Goal: Task Accomplishment & Management: Use online tool/utility

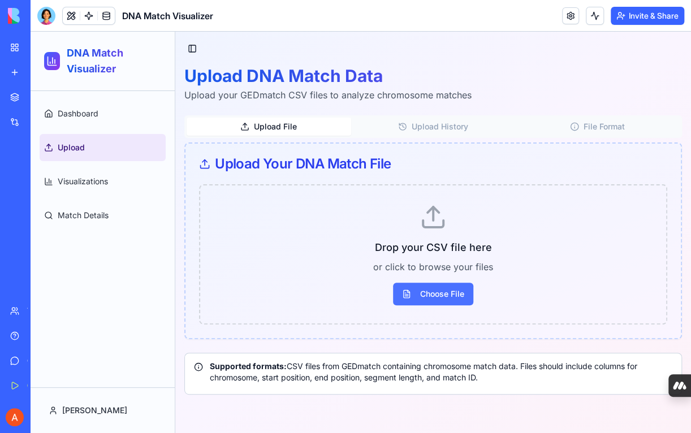
click at [454, 301] on span "Choose File" at bounding box center [433, 294] width 80 height 23
click at [31, 32] on input "Choose File" at bounding box center [31, 32] width 0 height 0
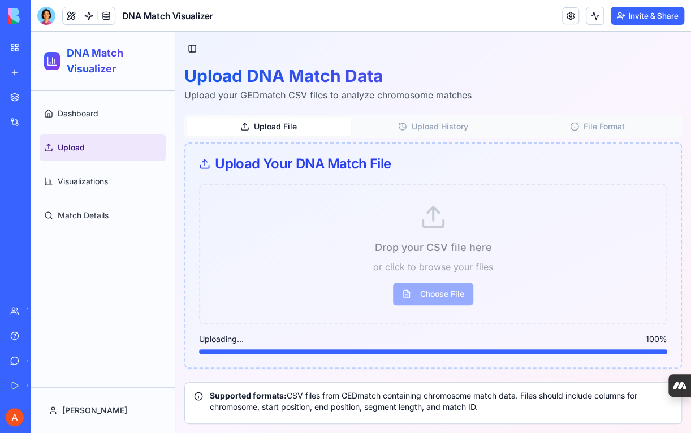
click at [614, 282] on div "Drop your CSV file here or click to browse your files Choose File Uploading... …" at bounding box center [433, 269] width 468 height 170
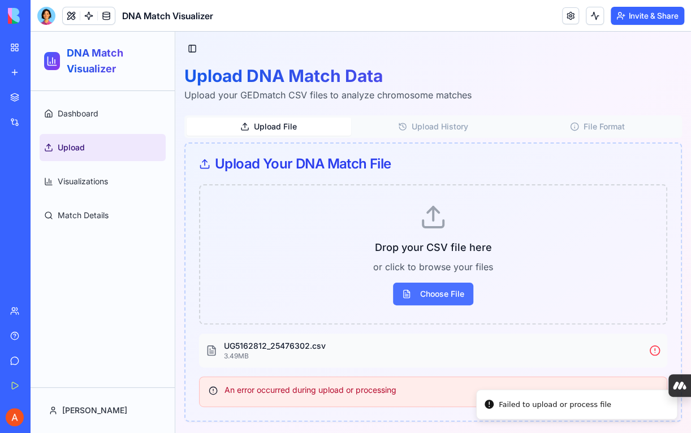
click at [455, 299] on span "Choose File" at bounding box center [433, 294] width 80 height 23
click at [31, 32] on input "Choose File" at bounding box center [31, 32] width 0 height 0
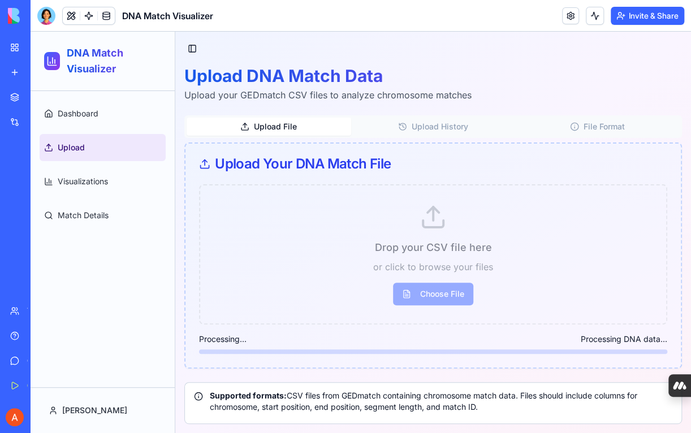
click at [687, 358] on div "Toggle Sidebar Upload DNA Match Data Upload your GEDmatch CSV files to analyze …" at bounding box center [433, 233] width 516 height 402
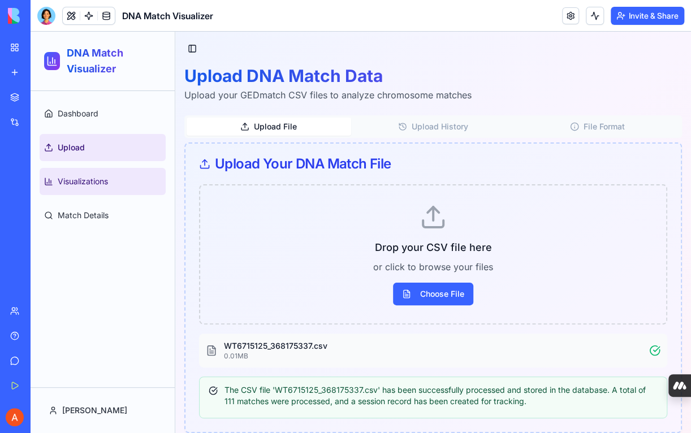
click at [90, 184] on span "Visualizations" at bounding box center [83, 181] width 50 height 11
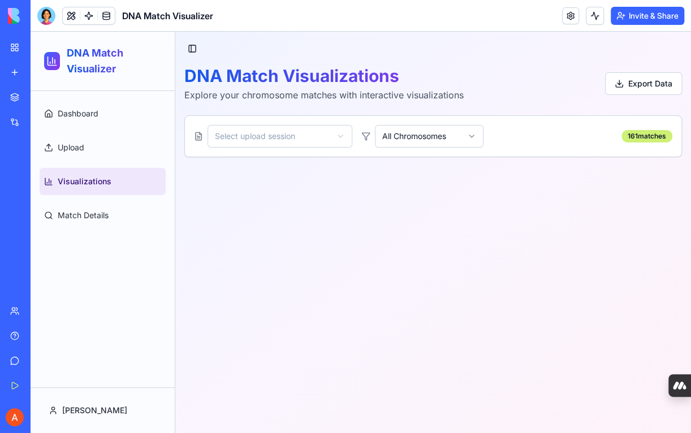
click at [318, 139] on html "DNA Match Visualizer Dashboard Upload Visualizations Match Details [PERSON_NAME…" at bounding box center [361, 233] width 661 height 402
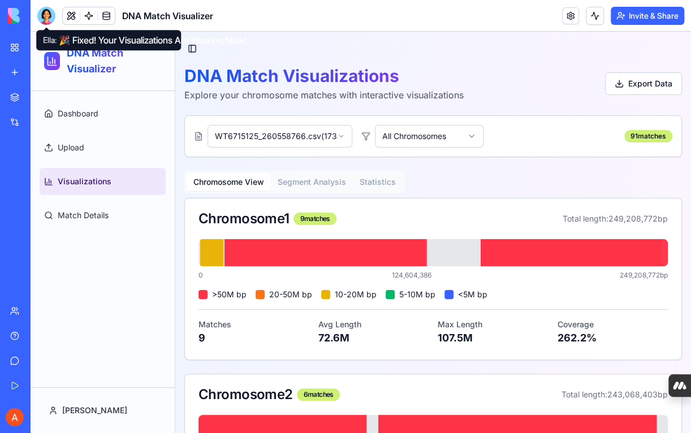
click at [42, 17] on div at bounding box center [46, 16] width 18 height 18
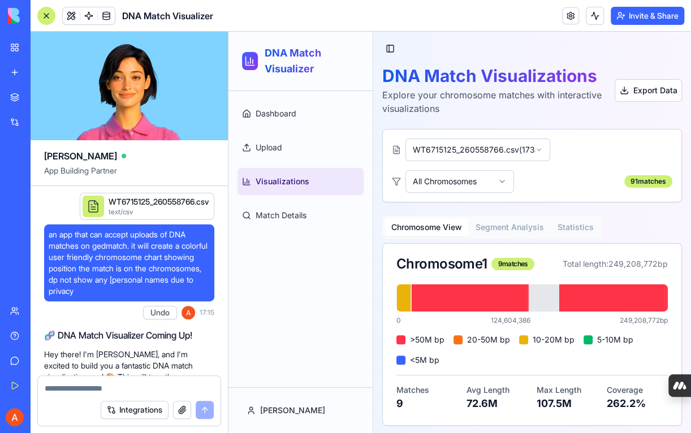
scroll to position [3086, 0]
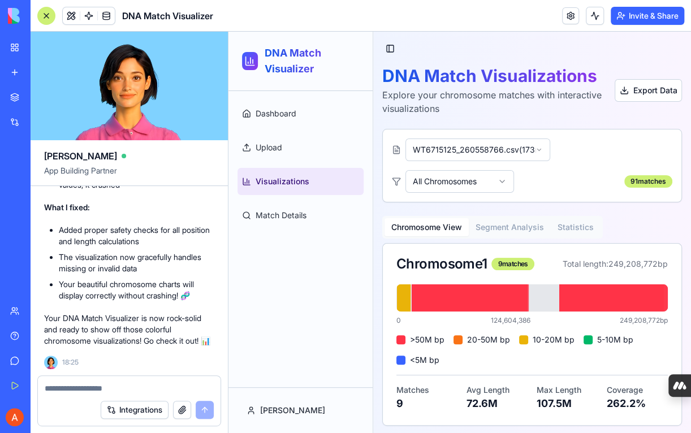
click at [114, 388] on textarea at bounding box center [129, 388] width 169 height 11
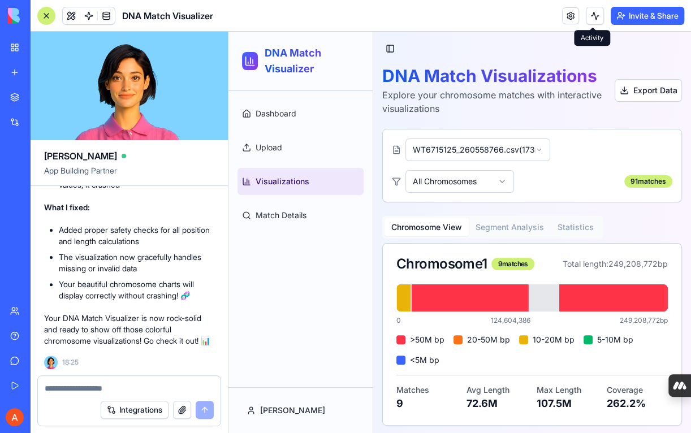
click at [592, 17] on button at bounding box center [595, 16] width 18 height 18
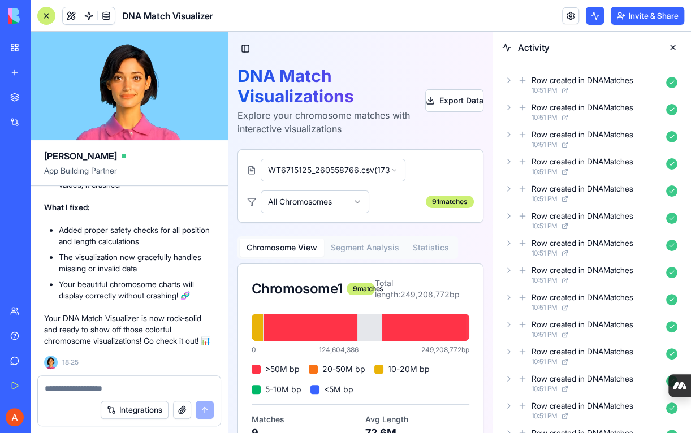
click at [671, 41] on button at bounding box center [673, 47] width 18 height 18
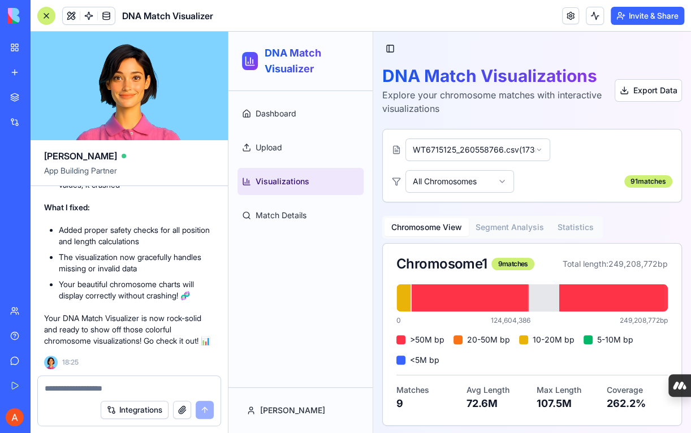
click at [24, 44] on link "My Workspace" at bounding box center [25, 47] width 45 height 23
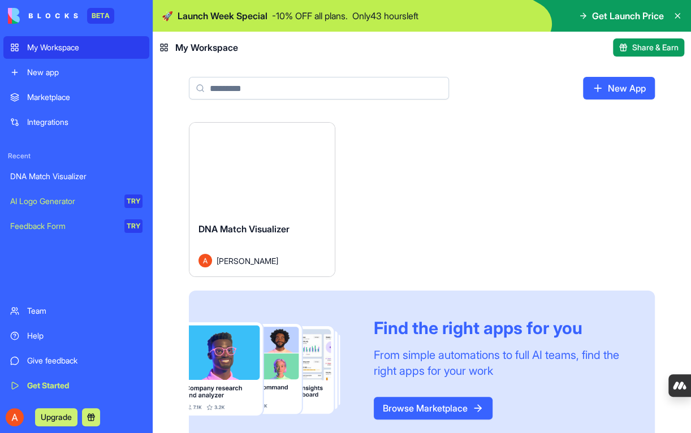
click at [597, 88] on link "New App" at bounding box center [619, 88] width 72 height 23
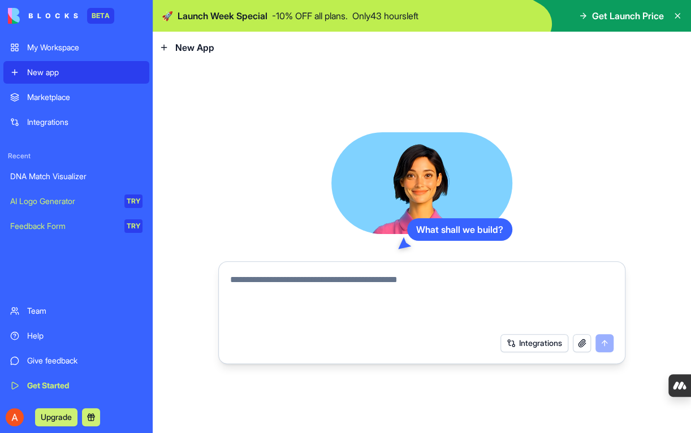
click at [415, 284] on textarea at bounding box center [421, 300] width 383 height 54
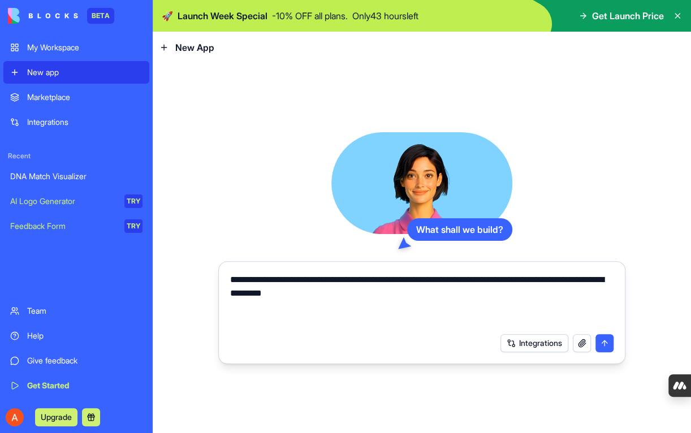
type textarea "**********"
click at [602, 346] on button "submit" at bounding box center [605, 343] width 18 height 18
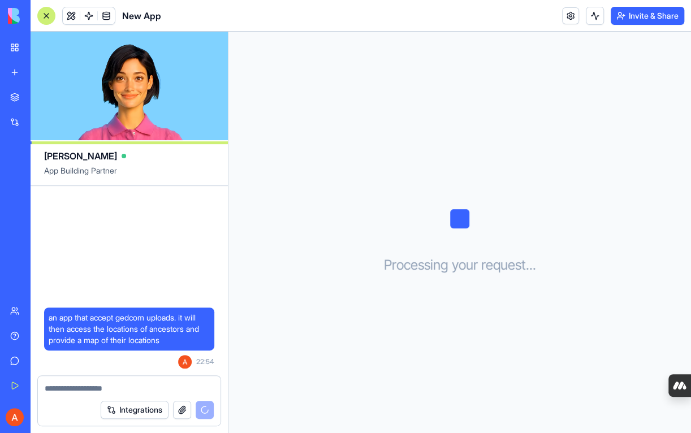
click at [185, 415] on button "button" at bounding box center [182, 410] width 18 height 18
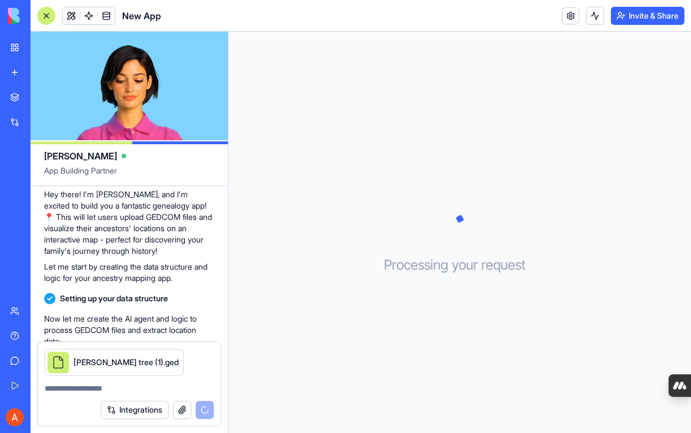
scroll to position [149, 0]
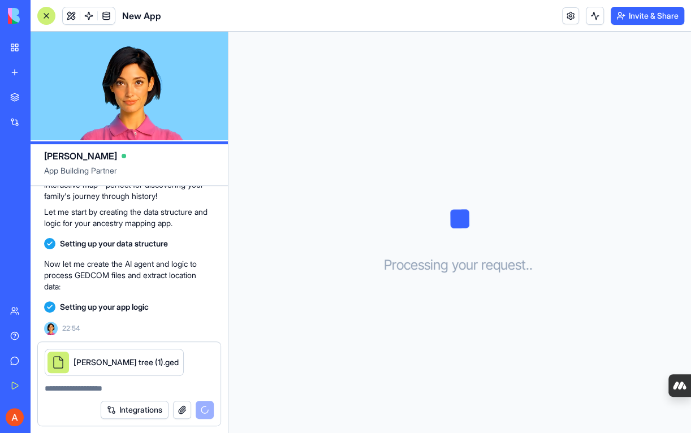
click at [136, 378] on div at bounding box center [129, 385] width 183 height 18
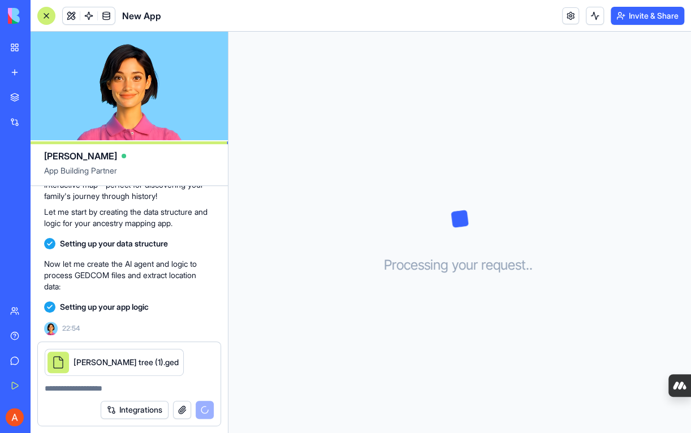
click at [80, 387] on textarea at bounding box center [129, 388] width 169 height 11
type textarea "********"
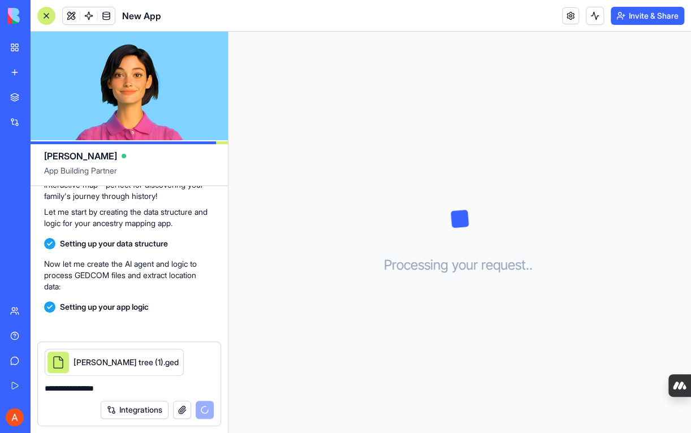
scroll to position [201, 0]
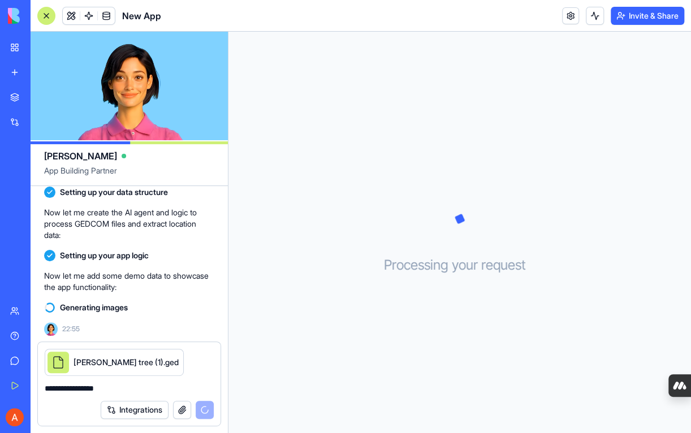
click at [203, 413] on div "Integrations" at bounding box center [157, 410] width 113 height 18
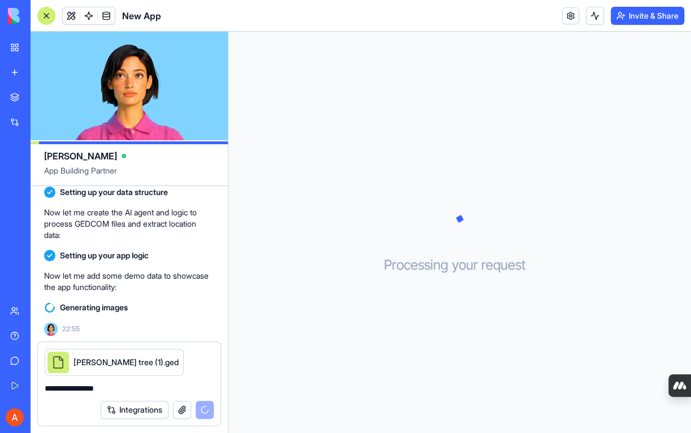
click at [204, 412] on div "Integrations" at bounding box center [157, 410] width 113 height 18
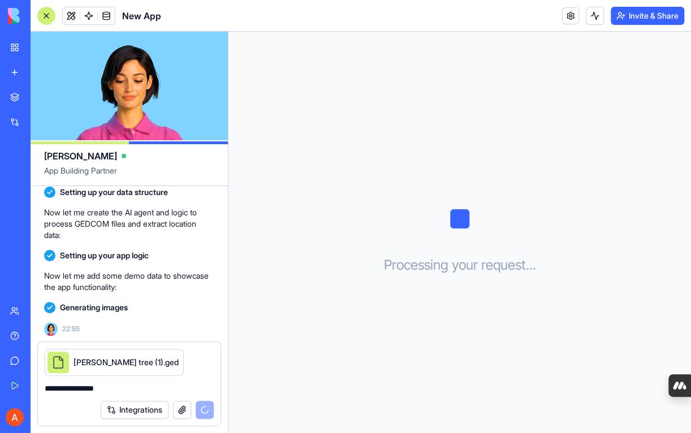
click at [183, 368] on div "[PERSON_NAME] tree (1).ged" at bounding box center [129, 359] width 183 height 34
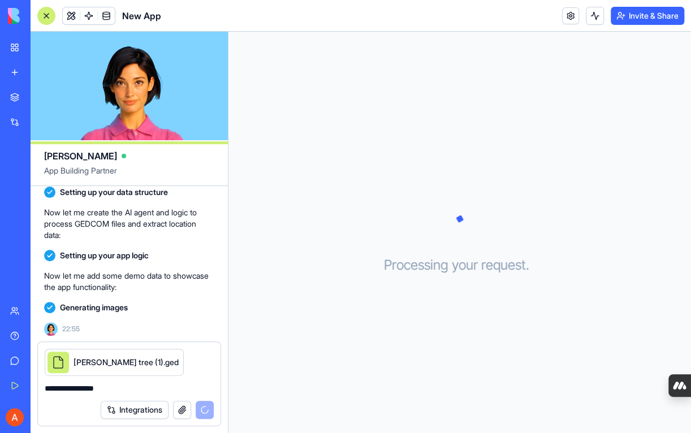
click at [205, 408] on div "Integrations" at bounding box center [157, 410] width 113 height 18
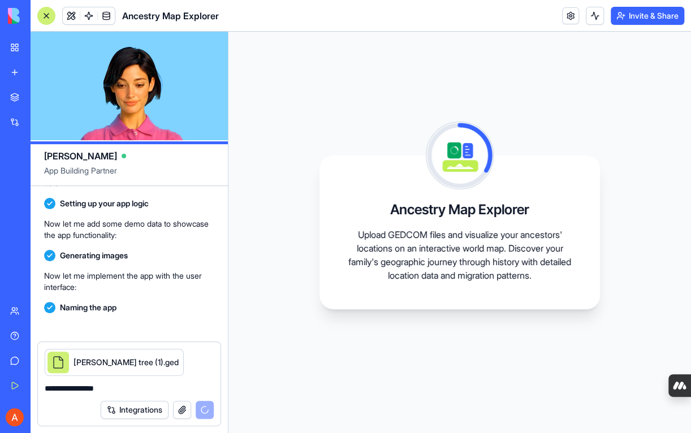
scroll to position [334, 0]
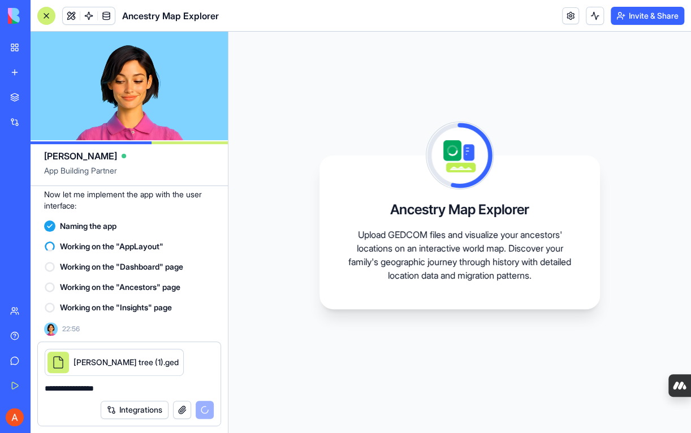
click at [136, 383] on textarea "**********" at bounding box center [130, 388] width 170 height 11
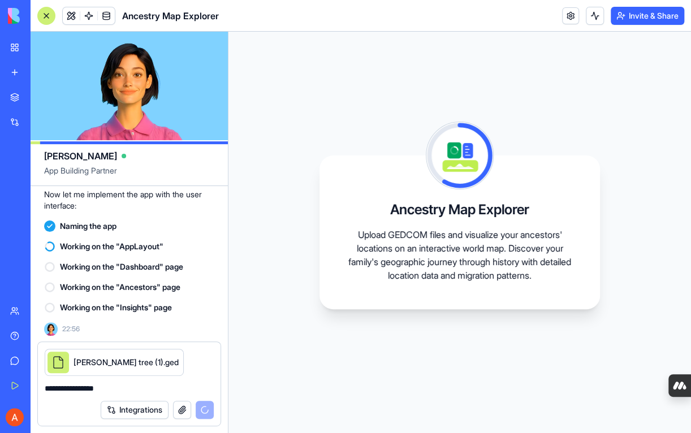
click at [136, 383] on textarea "**********" at bounding box center [130, 388] width 170 height 11
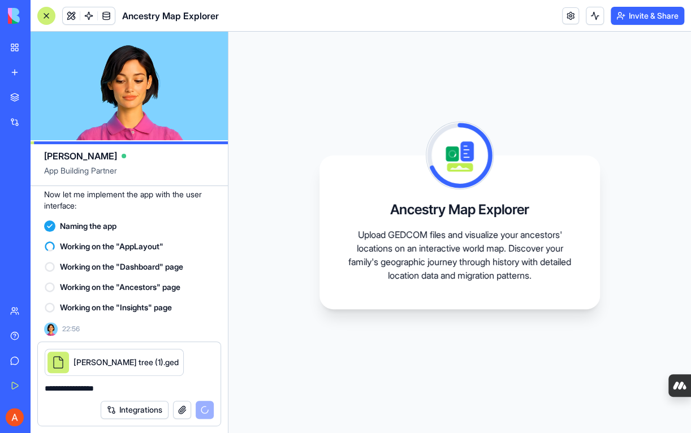
click at [147, 385] on textarea "**********" at bounding box center [130, 388] width 170 height 11
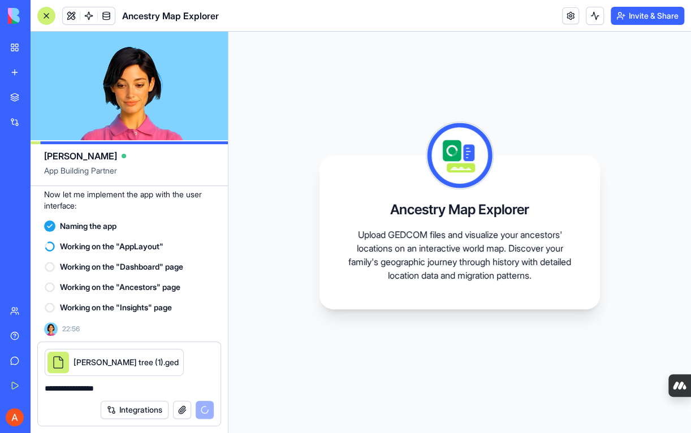
click at [169, 362] on div "[PERSON_NAME] tree (1).ged" at bounding box center [129, 359] width 183 height 34
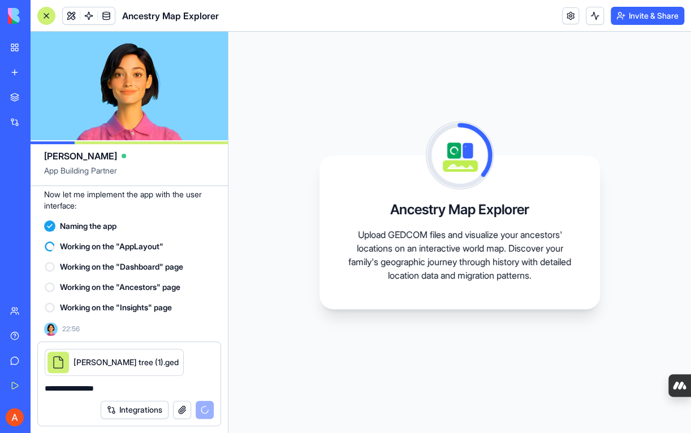
click at [183, 351] on button "button" at bounding box center [183, 351] width 0 height 0
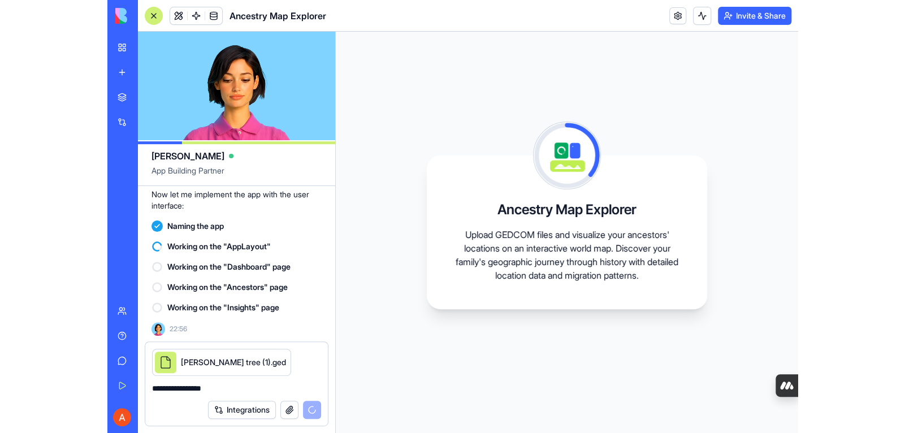
scroll to position [300, 0]
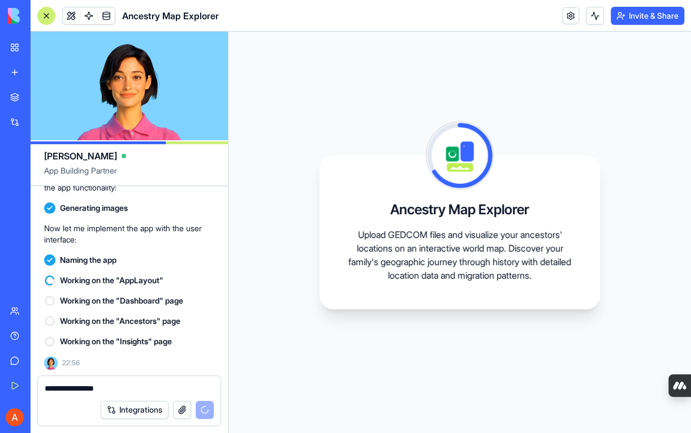
click at [137, 389] on textarea "**********" at bounding box center [130, 388] width 170 height 11
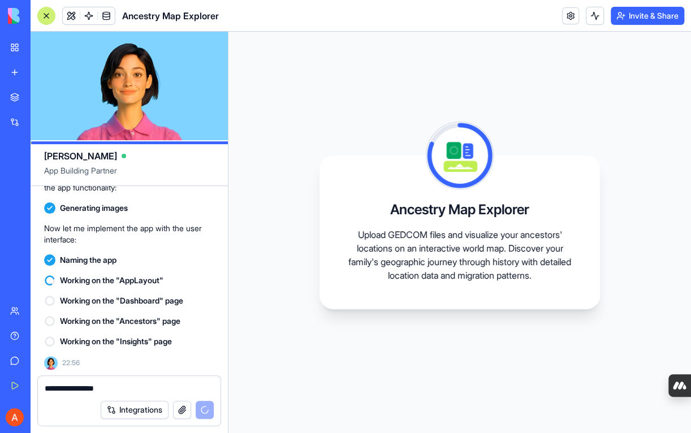
click at [154, 390] on textarea "**********" at bounding box center [130, 388] width 170 height 11
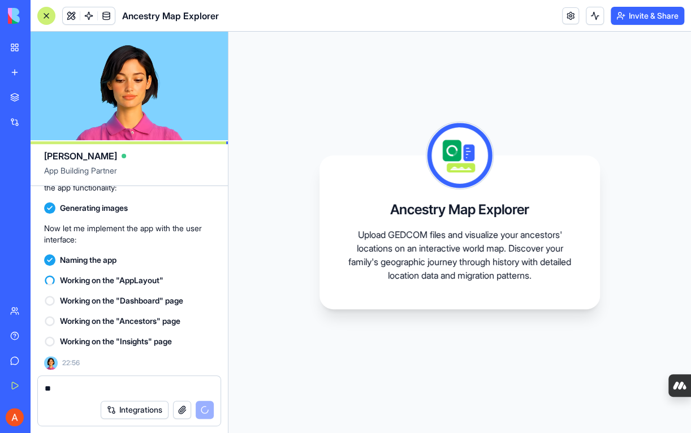
type textarea "*"
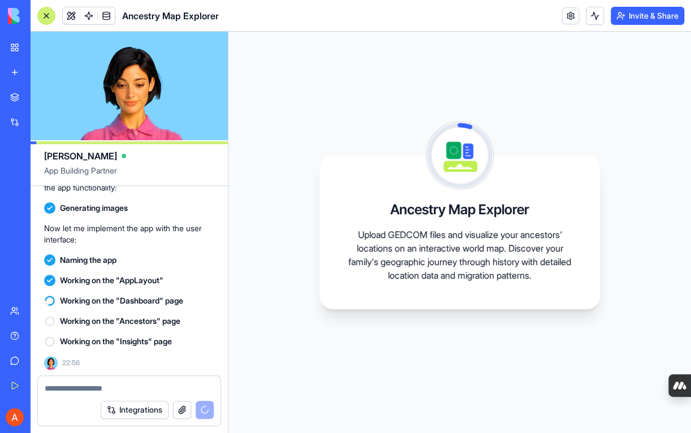
click at [209, 402] on div "Integrations" at bounding box center [157, 410] width 113 height 18
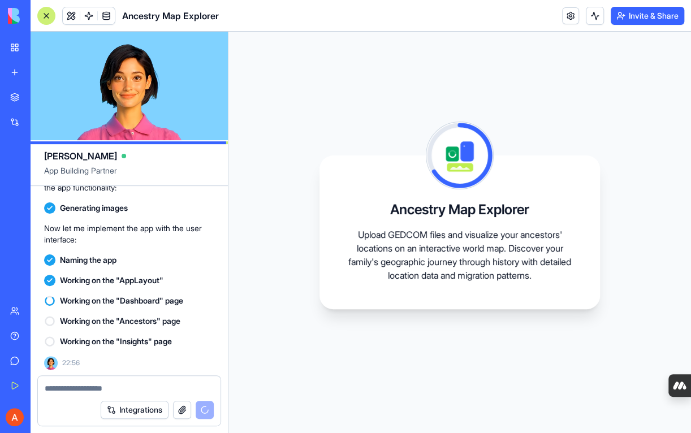
click at [146, 386] on textarea at bounding box center [130, 388] width 170 height 11
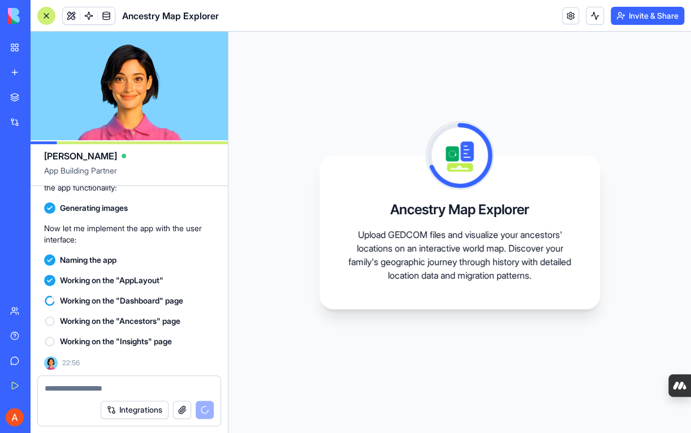
click at [146, 386] on textarea at bounding box center [130, 388] width 170 height 11
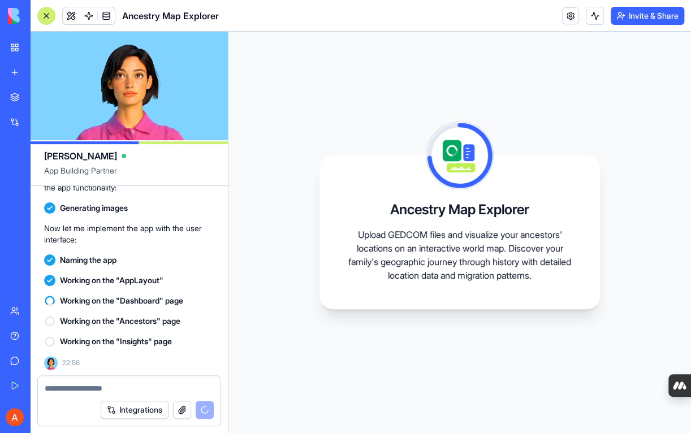
click at [146, 386] on textarea at bounding box center [130, 388] width 170 height 11
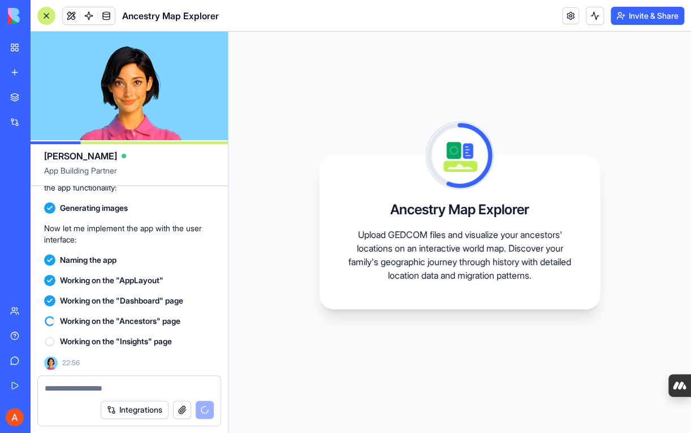
click at [202, 412] on div "Integrations" at bounding box center [157, 410] width 113 height 18
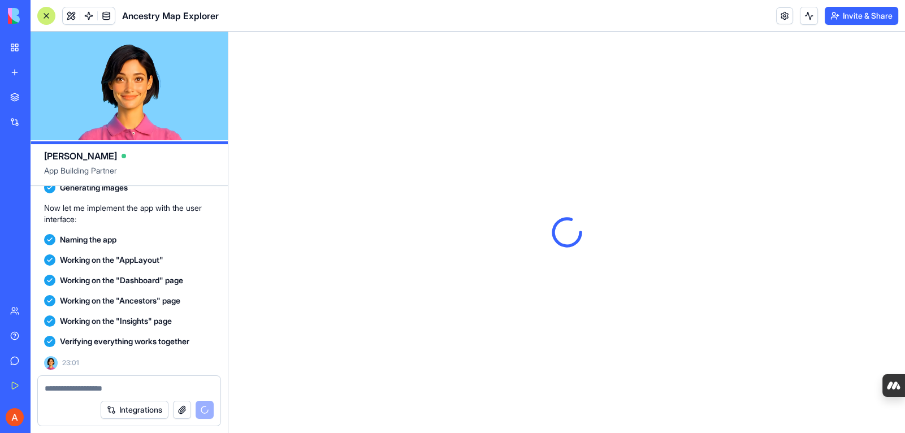
scroll to position [0, 0]
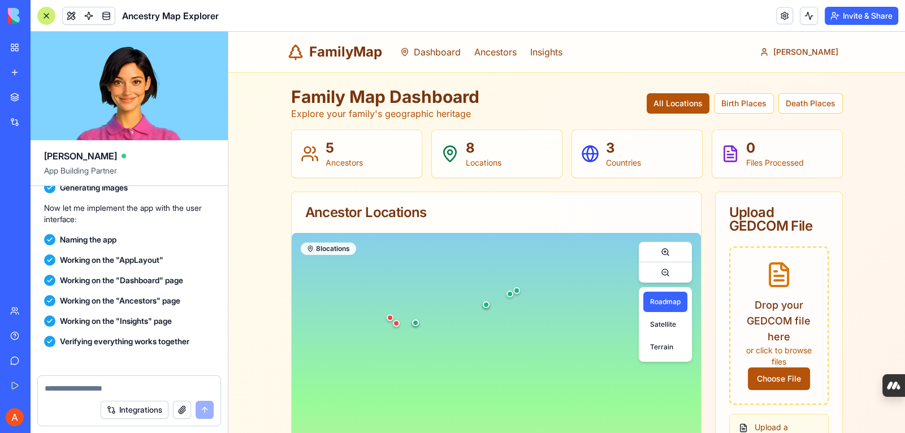
scroll to position [556, 0]
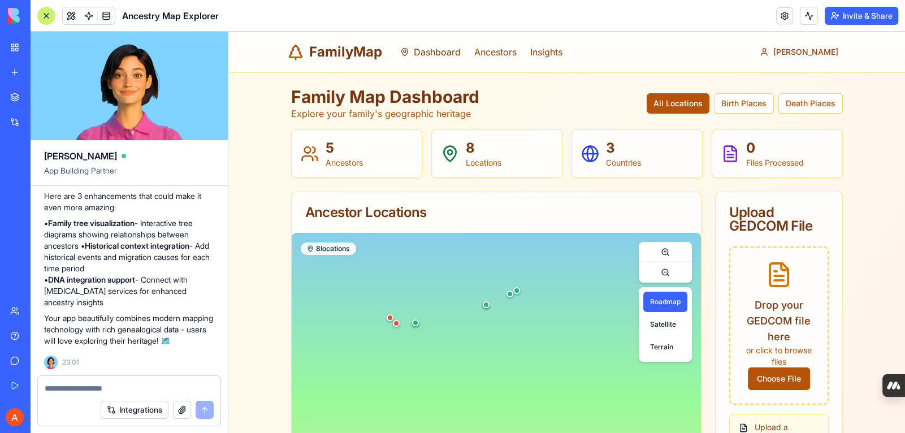
click at [429, 49] on link "Dashboard" at bounding box center [430, 52] width 61 height 14
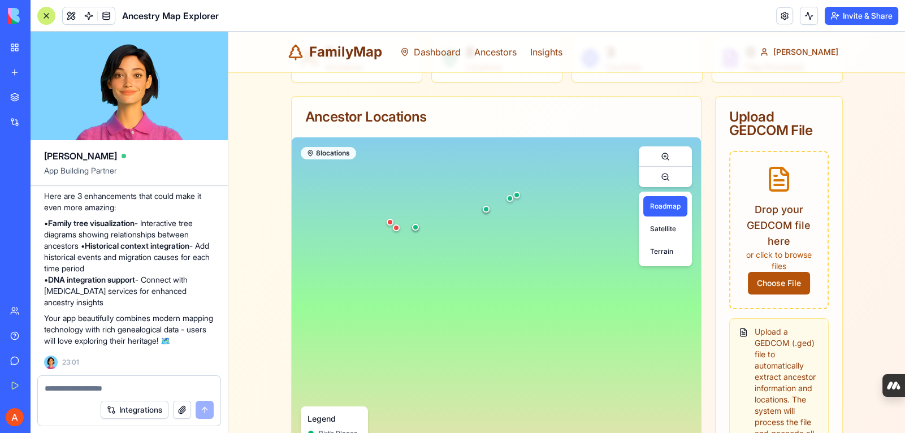
scroll to position [158, 0]
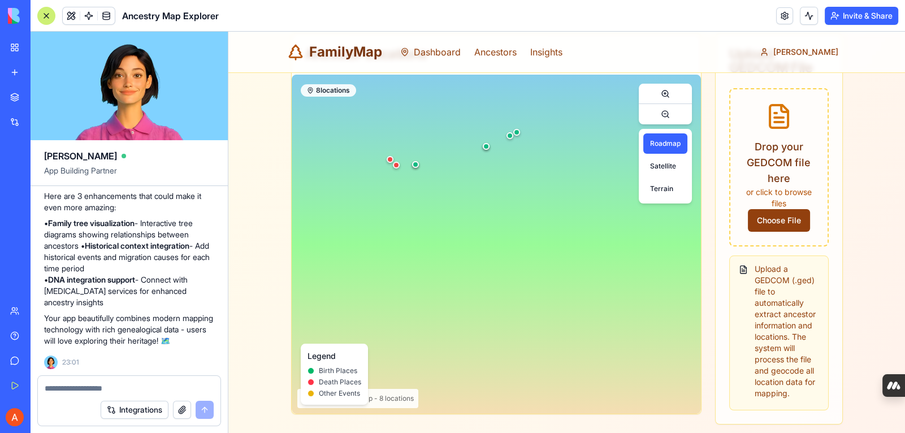
click at [691, 218] on span "Choose File" at bounding box center [779, 220] width 62 height 23
click at [228, 32] on input "Choose File" at bounding box center [228, 32] width 0 height 0
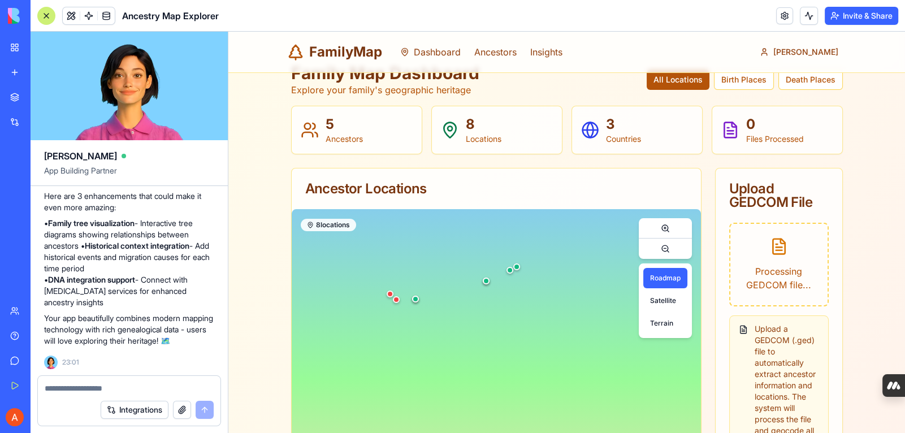
scroll to position [0, 0]
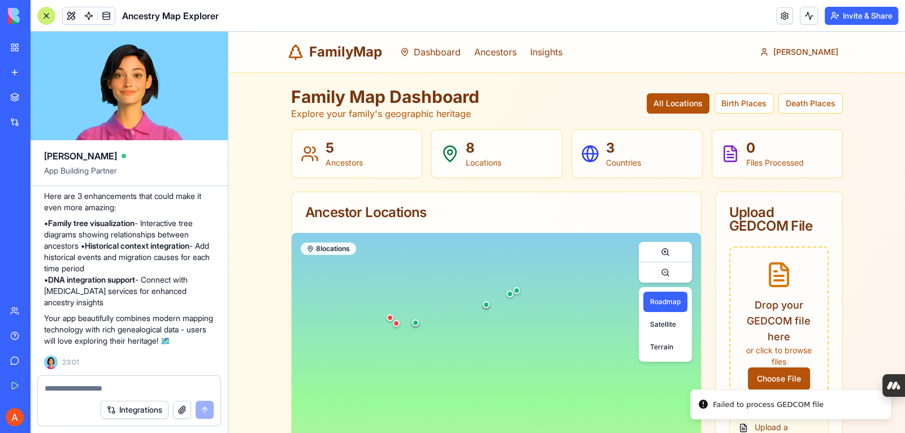
click at [691, 390] on li "Failed to process GEDCOM file" at bounding box center [791, 405] width 201 height 30
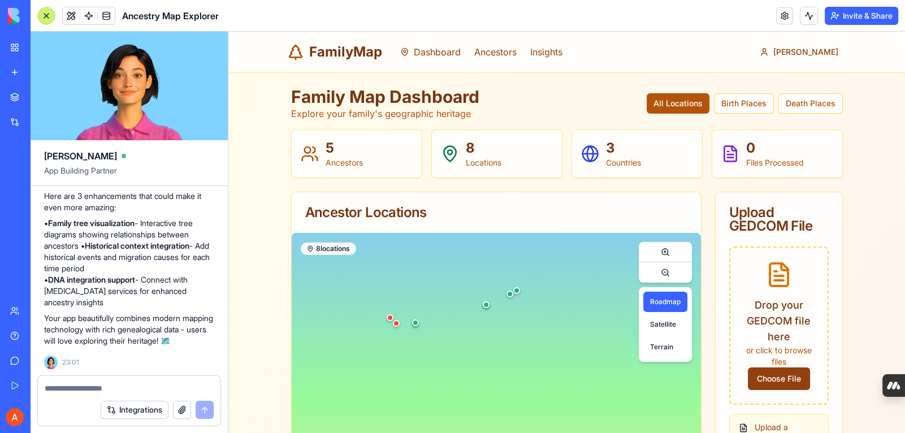
click at [691, 370] on span "Choose File" at bounding box center [779, 379] width 62 height 23
click at [228, 32] on input "Choose File" at bounding box center [228, 32] width 0 height 0
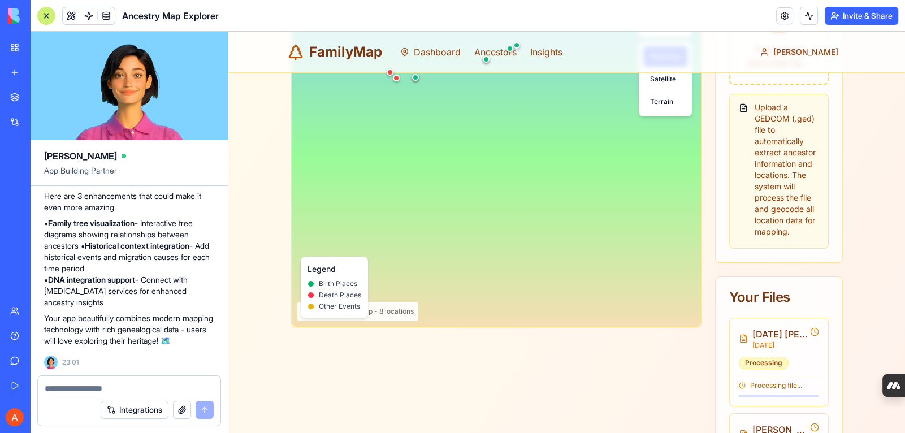
scroll to position [226, 0]
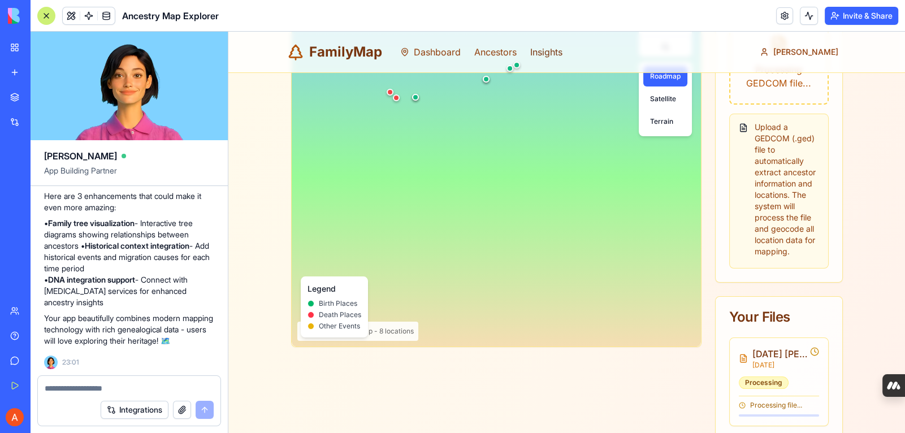
click at [537, 50] on link "Insights" at bounding box center [547, 52] width 32 height 14
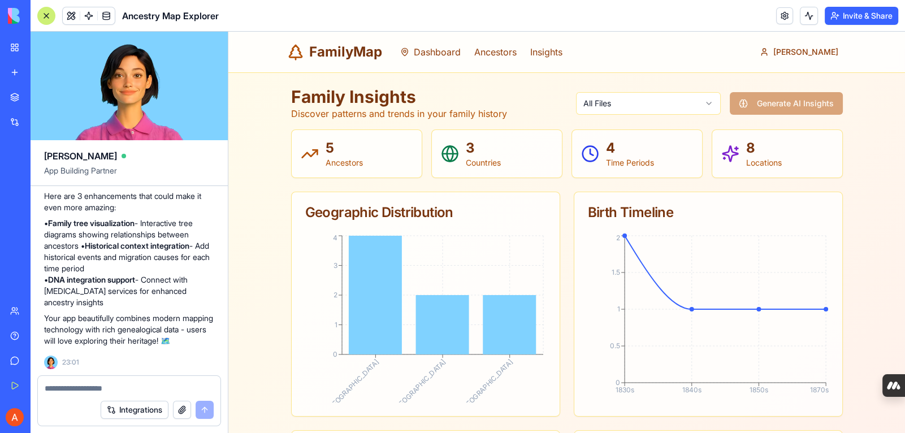
click at [220, 200] on div "an app that accept gedcom uploads. it will then access the locations of ancesto…" at bounding box center [129, 8] width 197 height 735
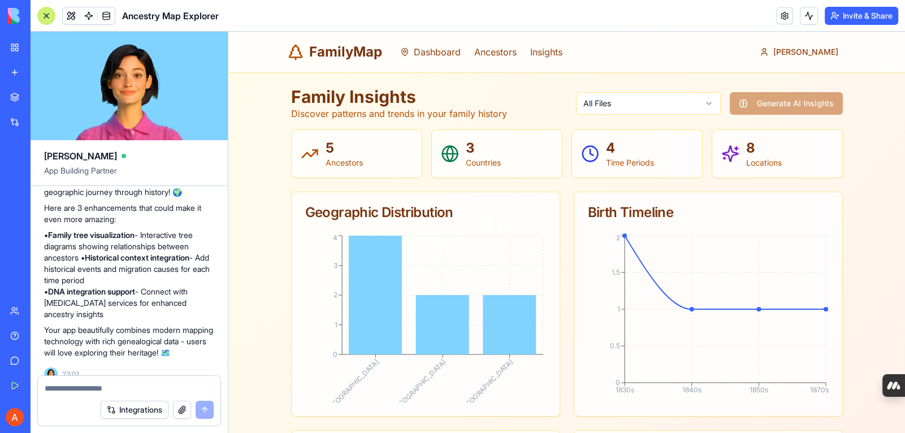
scroll to position [556, 0]
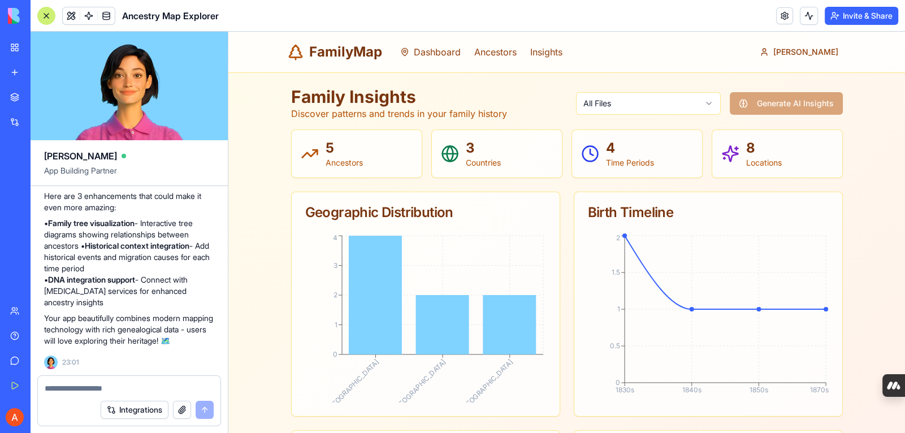
click at [92, 384] on textarea at bounding box center [130, 388] width 170 height 11
type textarea "**********"
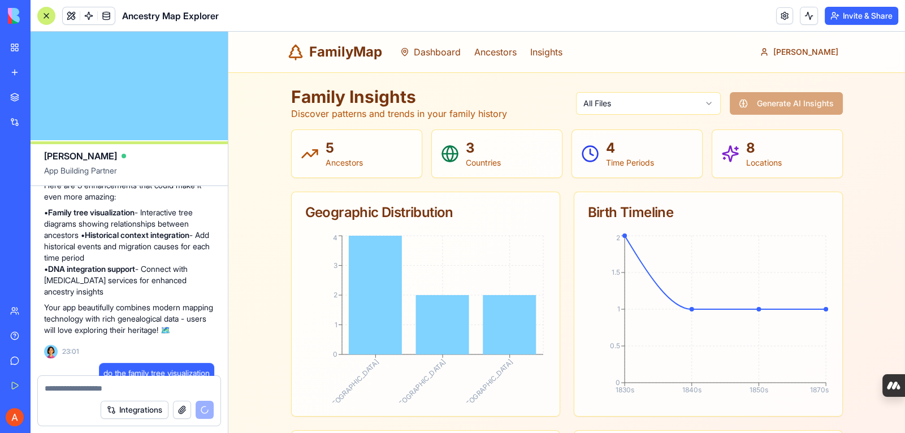
scroll to position [599, 0]
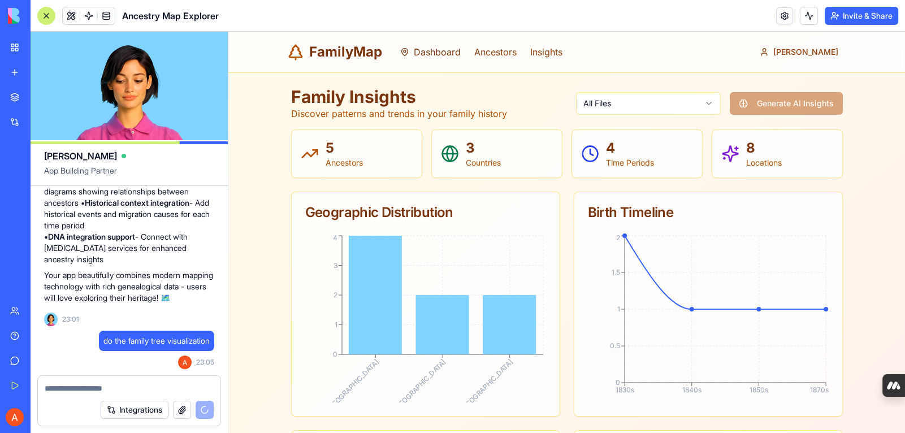
click at [446, 48] on link "Dashboard" at bounding box center [430, 52] width 61 height 14
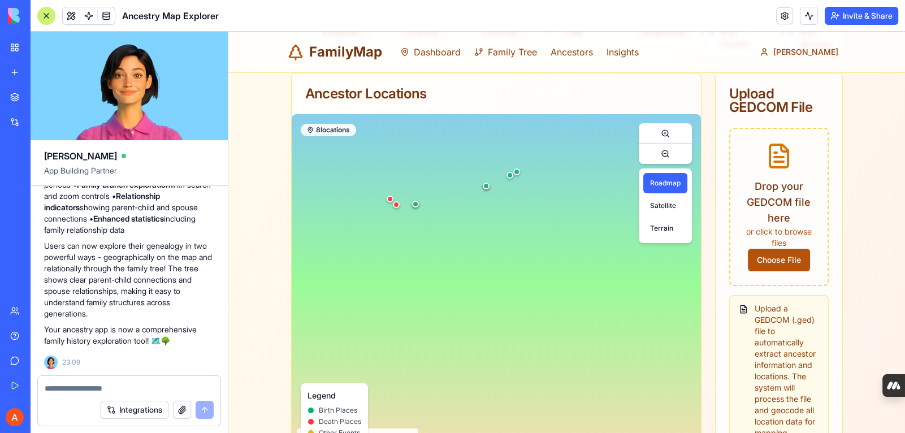
scroll to position [158, 0]
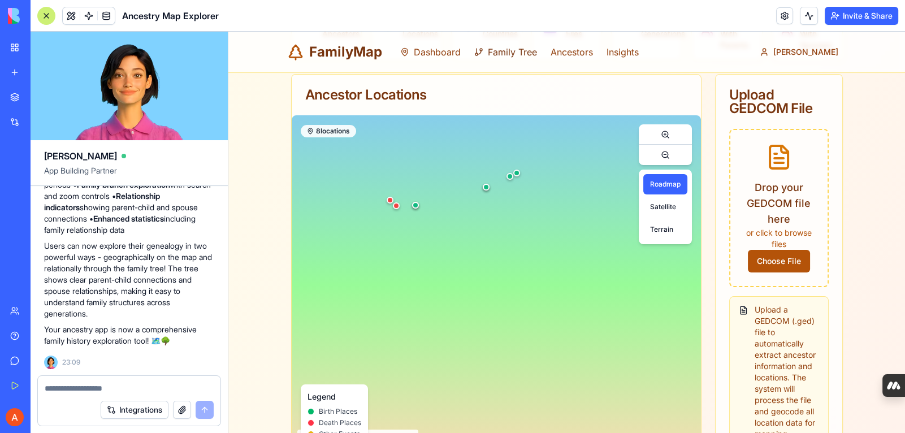
click at [490, 51] on link "Family Tree" at bounding box center [506, 52] width 63 height 14
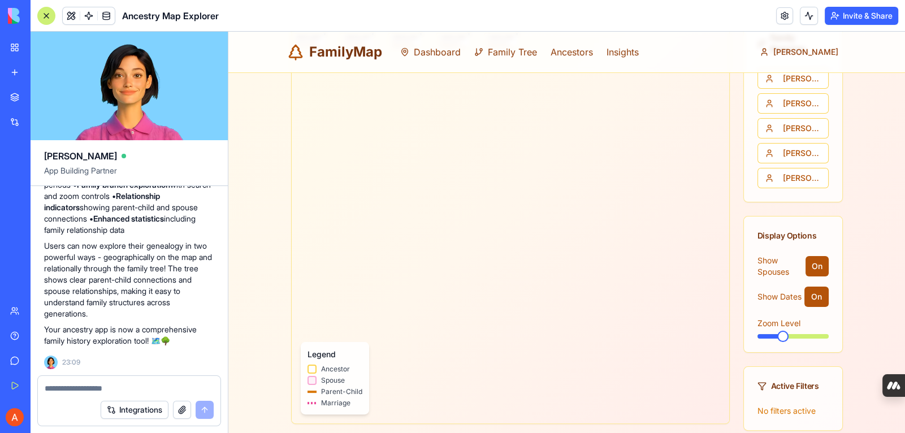
scroll to position [311, 0]
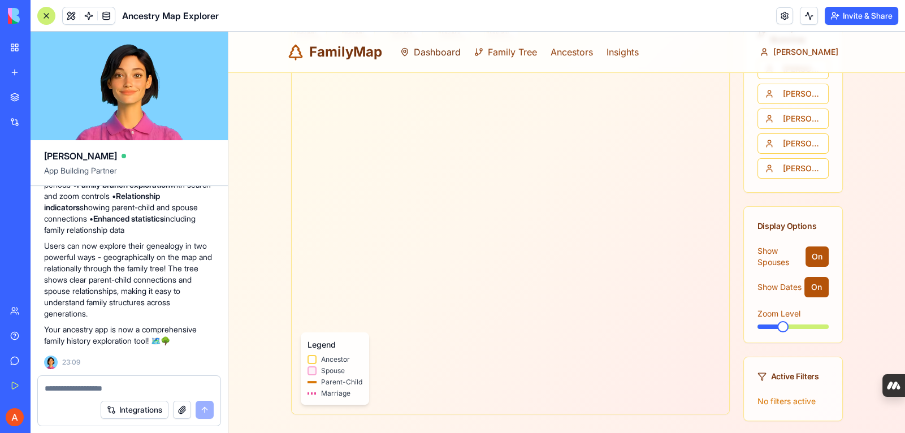
click at [443, 48] on link "Dashboard" at bounding box center [430, 52] width 61 height 14
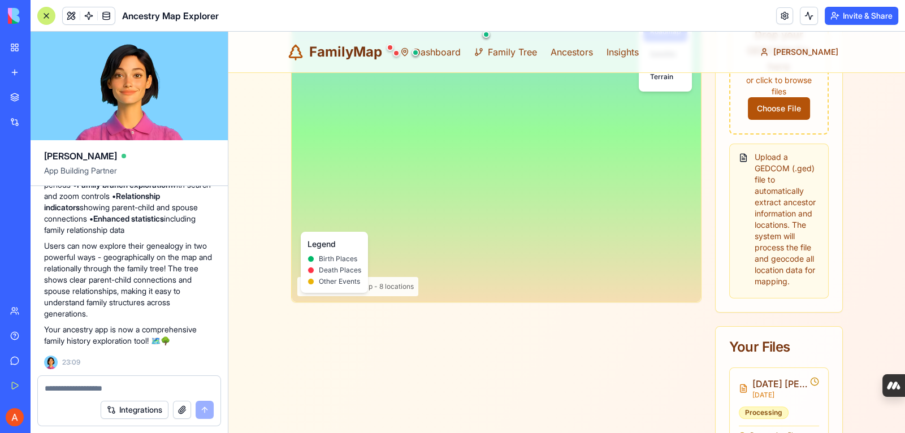
drag, startPoint x: 514, startPoint y: 104, endPoint x: 613, endPoint y: 123, distance: 100.3
click at [613, 123] on div at bounding box center [496, 132] width 409 height 339
drag, startPoint x: 613, startPoint y: 123, endPoint x: 612, endPoint y: 117, distance: 5.7
click at [612, 117] on div at bounding box center [496, 132] width 409 height 339
click at [672, 59] on div "FamilyMap Dashboard Family Tree Ancestors Insights [PERSON_NAME]" at bounding box center [567, 52] width 561 height 23
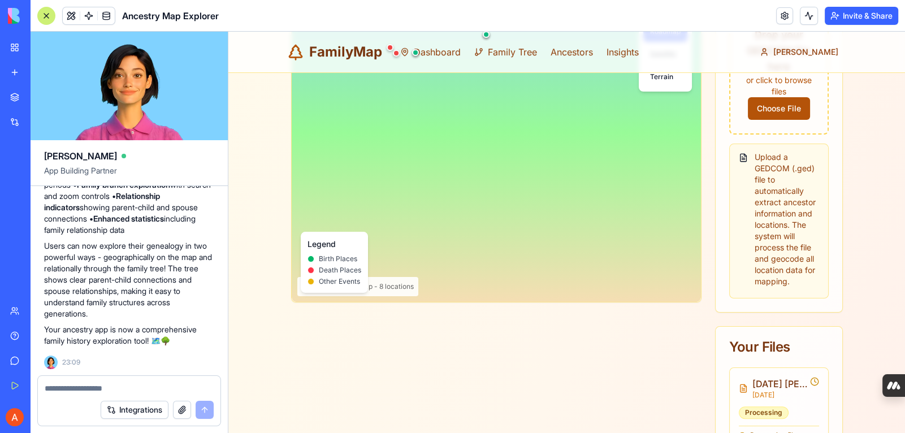
click at [331, 53] on h1 "FamilyMap" at bounding box center [345, 52] width 73 height 18
drag, startPoint x: 311, startPoint y: 147, endPoint x: 330, endPoint y: 226, distance: 81.4
click at [330, 226] on div at bounding box center [496, 132] width 409 height 339
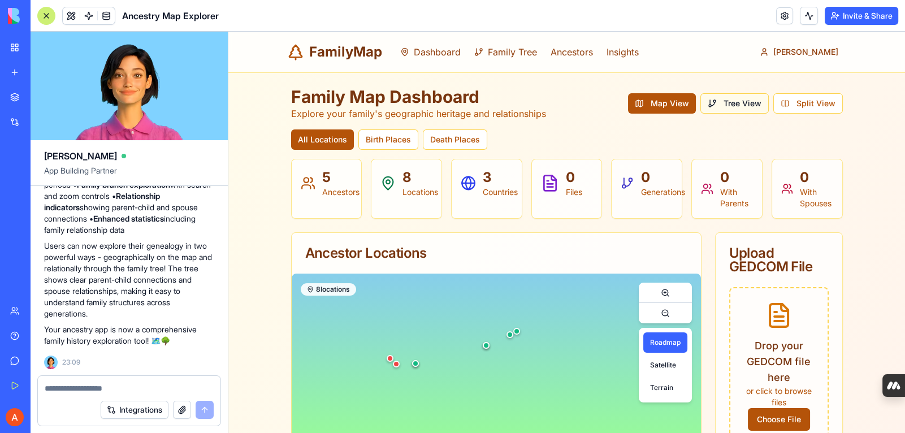
click at [691, 110] on button "Tree View" at bounding box center [735, 103] width 68 height 20
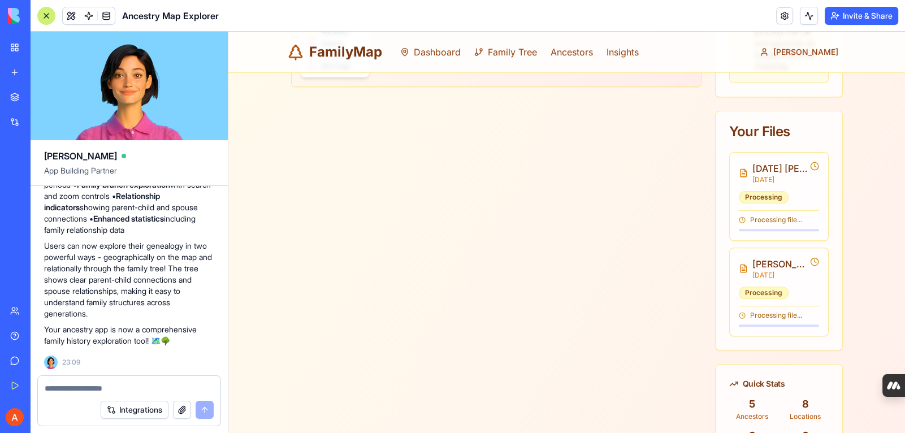
scroll to position [497, 0]
click at [77, 387] on textarea at bounding box center [130, 388] width 170 height 11
type textarea "**********"
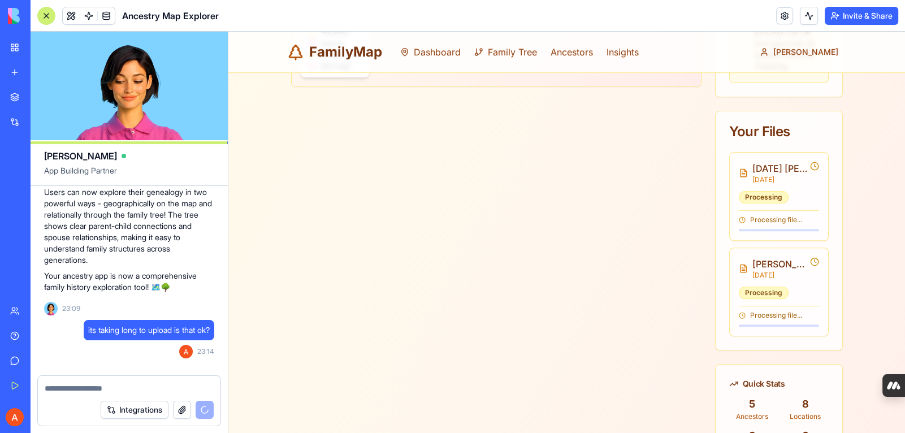
scroll to position [1508, 0]
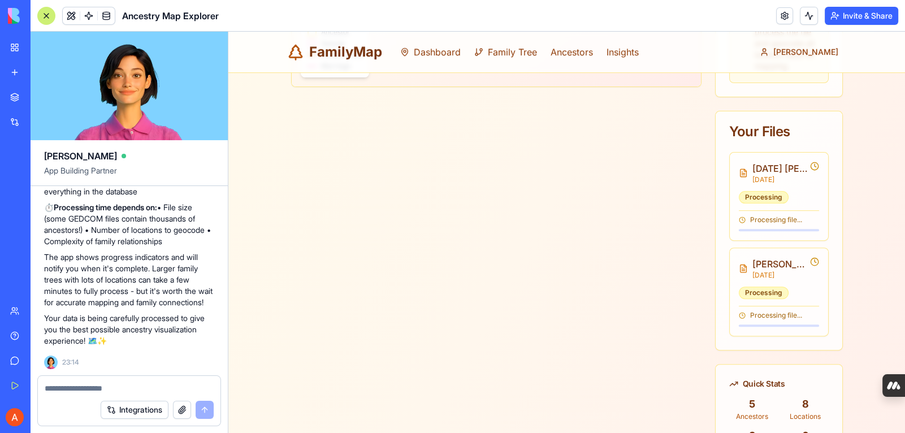
click at [513, 246] on div "Family Tree [PERSON_NAME] [DATE]-[DATE] [PERSON_NAME] [DATE]-[DATE] [PERSON_NAM…" at bounding box center [496, 242] width 411 height 1073
click at [691, 17] on link at bounding box center [785, 15] width 17 height 17
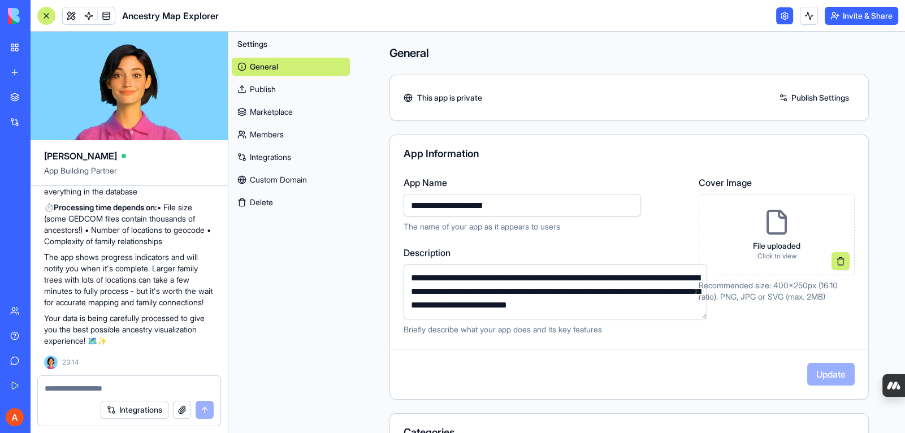
click at [290, 154] on link "Integrations" at bounding box center [291, 157] width 118 height 18
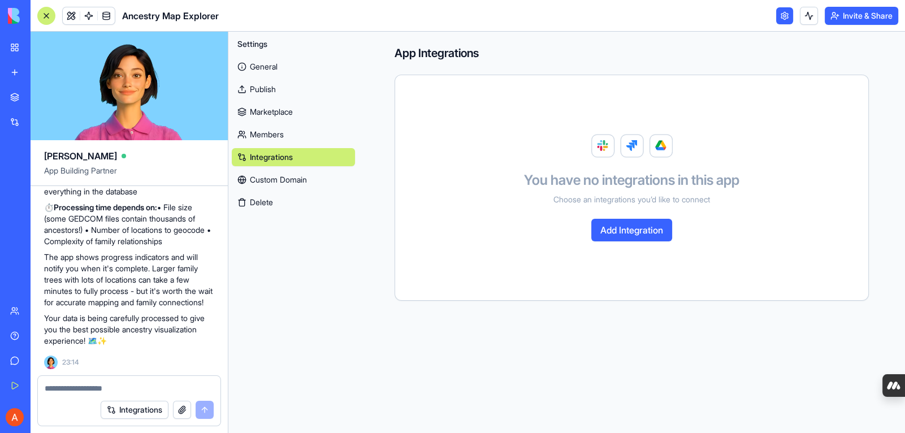
click at [271, 62] on link "General" at bounding box center [293, 67] width 123 height 18
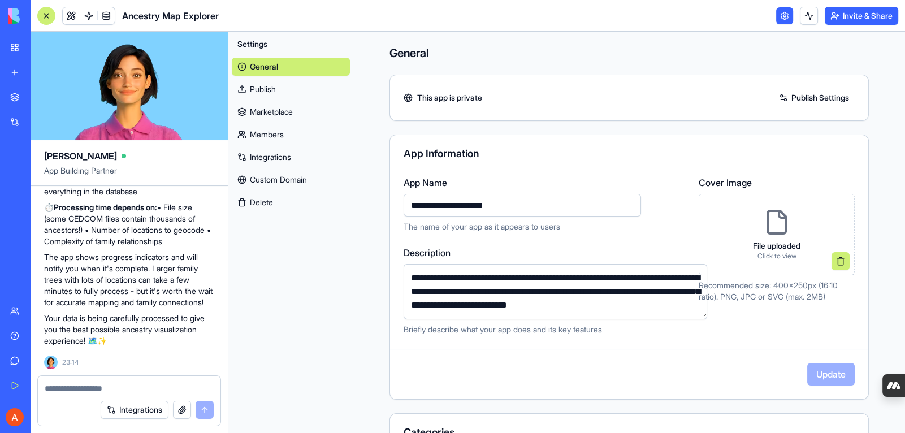
click at [42, 199] on div "New App" at bounding box center [26, 201] width 32 height 11
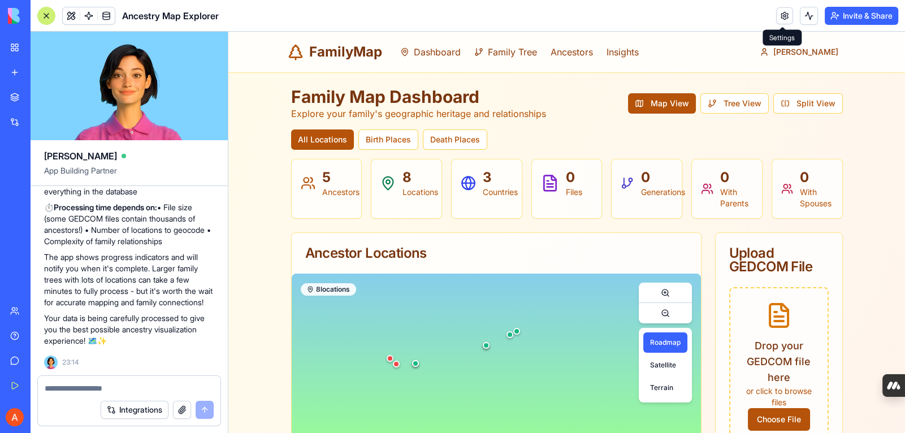
click at [691, 102] on button "Tree View" at bounding box center [735, 103] width 68 height 20
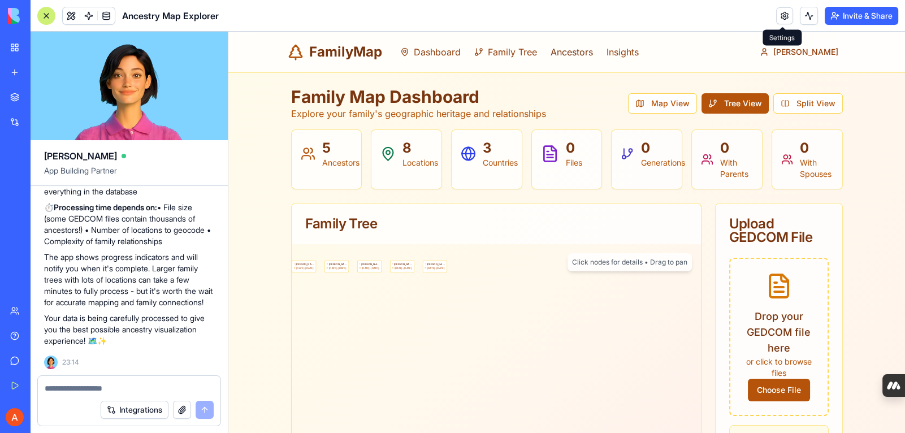
click at [583, 53] on link "Ancestors" at bounding box center [572, 52] width 42 height 14
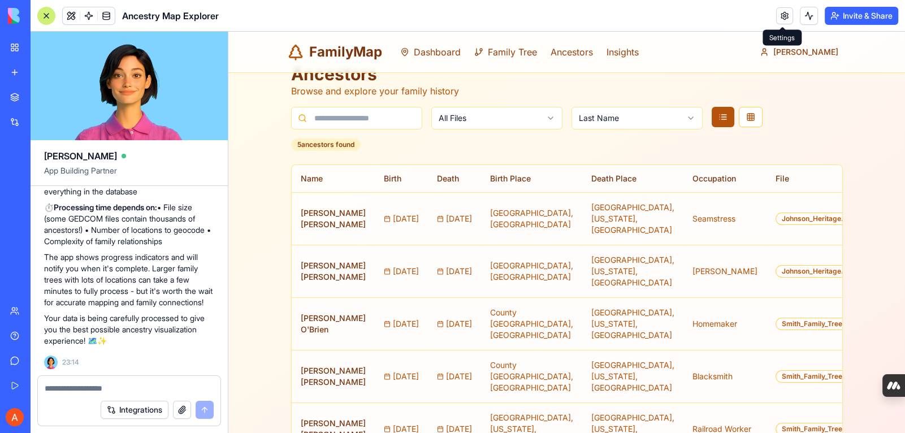
scroll to position [34, 0]
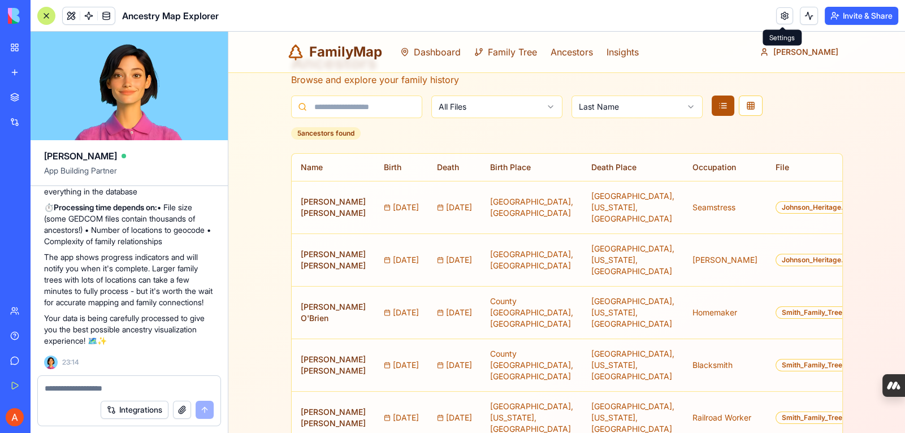
click at [340, 48] on h1 "FamilyMap" at bounding box center [345, 52] width 73 height 18
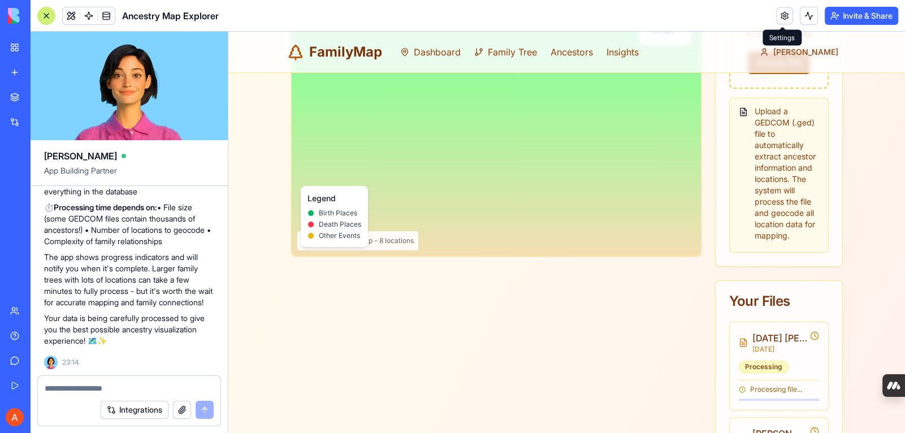
scroll to position [441, 0]
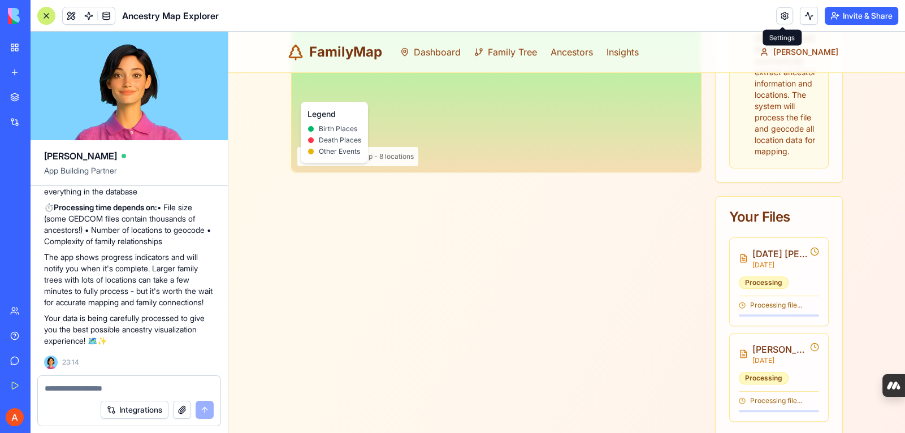
click at [42, 70] on div "New app" at bounding box center [34, 72] width 15 height 11
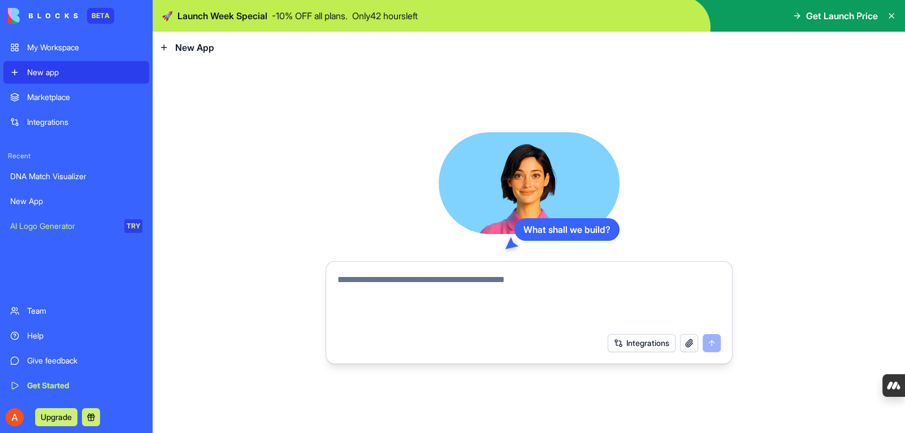
click at [424, 277] on textarea at bounding box center [529, 300] width 383 height 54
